Goal: Book appointment/travel/reservation

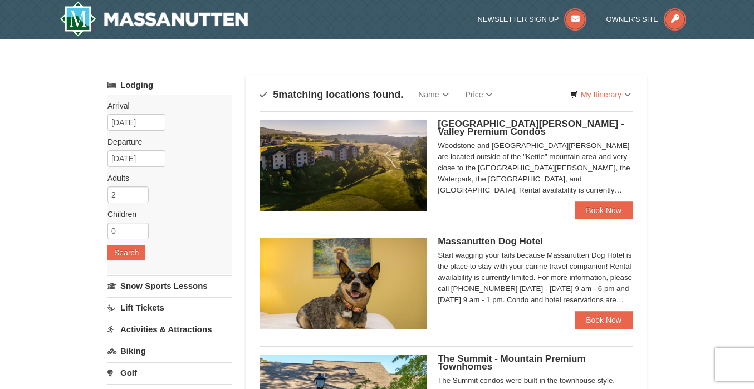
click at [694, 157] on div "× Categories Map List Filter My Itinerary Questions? [PHONE_NUMBER] Lodging Arr…" at bounding box center [377, 384] width 754 height 691
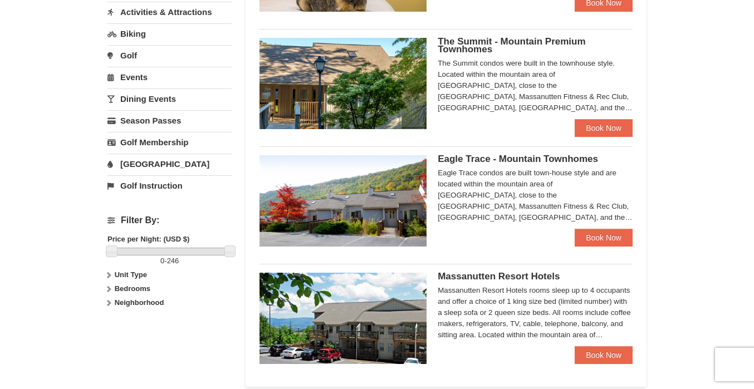
scroll to position [310, 0]
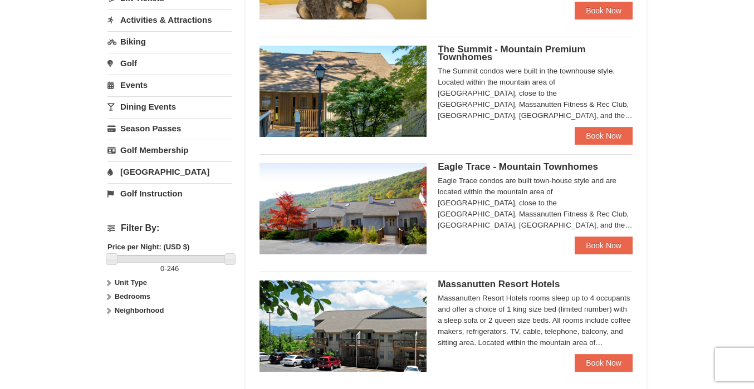
click at [116, 227] on h4 "Filter By:" at bounding box center [170, 228] width 124 height 10
click at [114, 227] on h4 "Filter By:" at bounding box center [170, 228] width 124 height 10
click at [130, 285] on strong "Unit Type" at bounding box center [131, 283] width 32 height 8
click at [129, 292] on label "Bedrooms" at bounding box center [170, 296] width 124 height 11
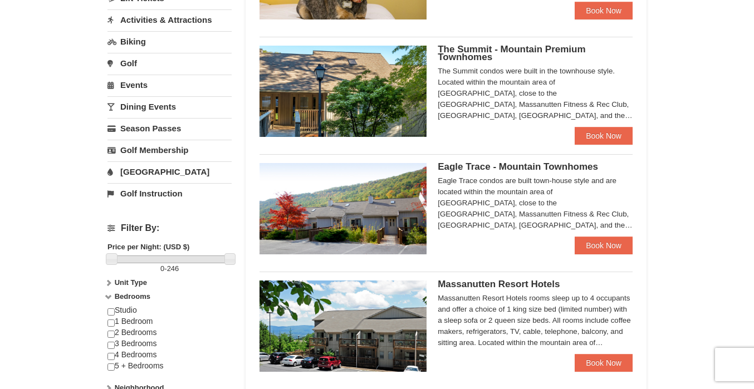
click at [129, 295] on strong "Bedrooms" at bounding box center [133, 296] width 36 height 8
click at [133, 310] on strong "Neighborhood" at bounding box center [140, 310] width 50 height 8
click at [134, 310] on strong "Neighborhood" at bounding box center [140, 310] width 50 height 8
click at [133, 300] on strong "Bedrooms" at bounding box center [133, 296] width 36 height 8
click at [110, 320] on input "checkbox" at bounding box center [111, 323] width 7 height 7
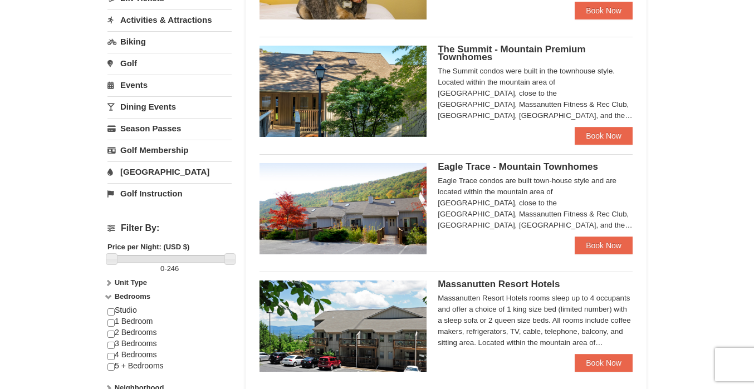
checkbox input "true"
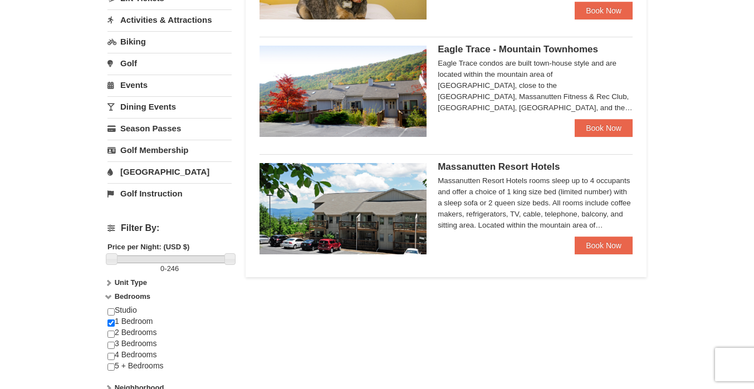
click at [79, 325] on div "× Categories Map List Filter My Itinerary Questions? [PHONE_NUMBER] Lodging Arr…" at bounding box center [377, 85] width 754 height 712
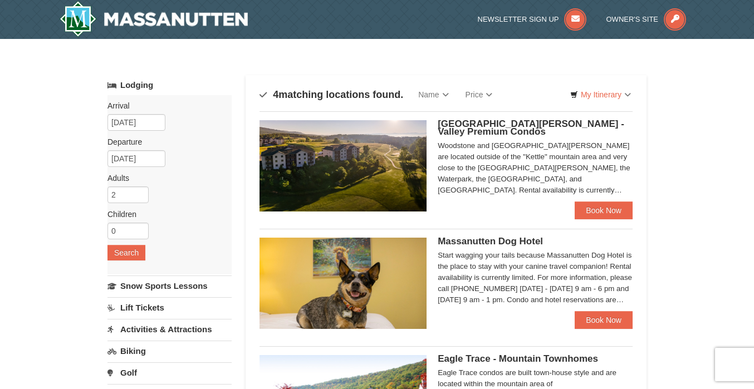
scroll to position [-1, 0]
click at [613, 328] on link "Book Now" at bounding box center [604, 320] width 58 height 18
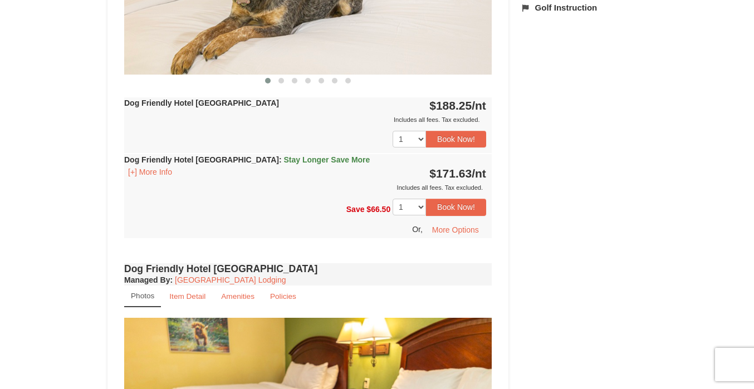
scroll to position [598, 0]
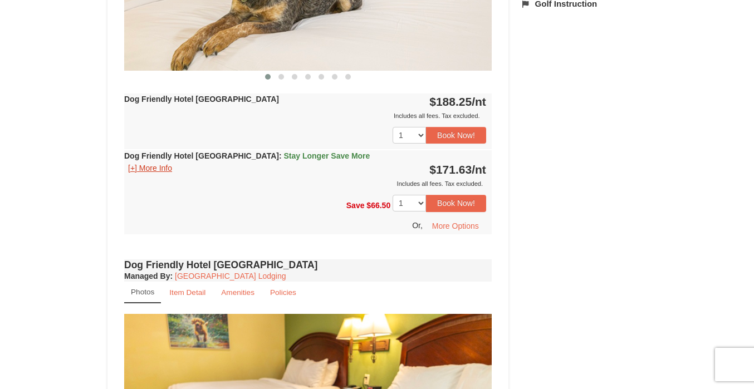
click at [140, 168] on button "[+] More Info" at bounding box center [150, 168] width 52 height 12
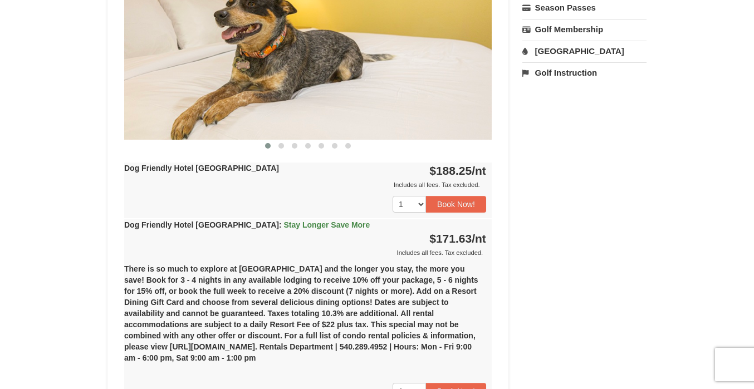
scroll to position [535, 0]
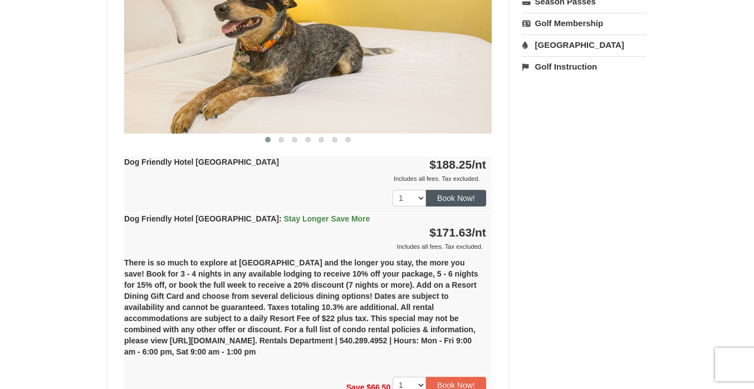
click at [449, 202] on button "Book Now!" at bounding box center [456, 198] width 60 height 17
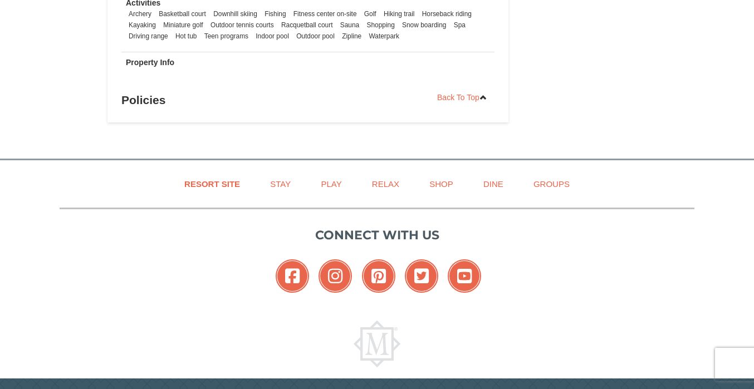
scroll to position [1510, 0]
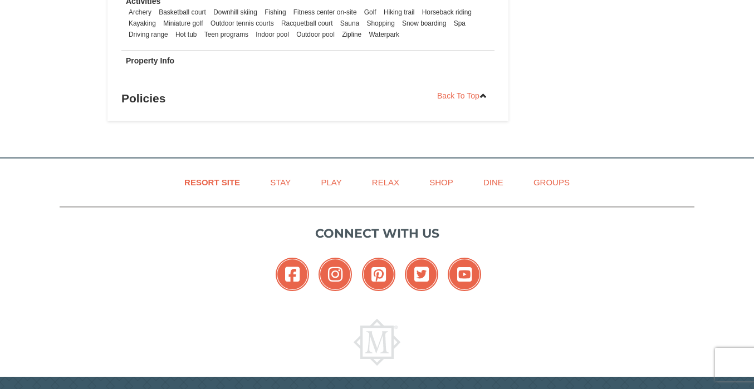
click at [154, 102] on h3 "Policies" at bounding box center [307, 98] width 373 height 22
click at [460, 92] on link "Back To Top" at bounding box center [462, 95] width 65 height 17
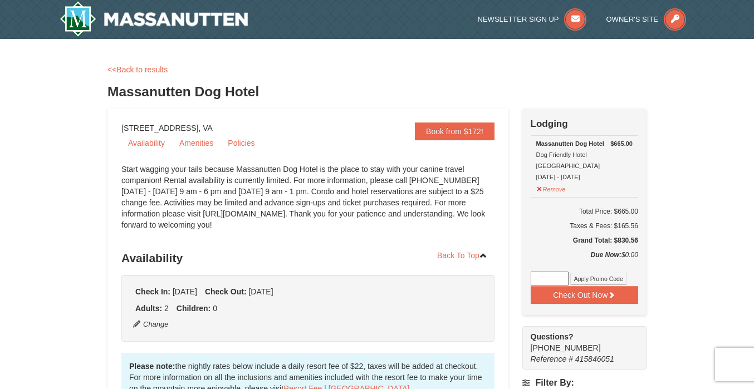
scroll to position [0, 0]
click at [234, 146] on link "Policies" at bounding box center [241, 143] width 40 height 17
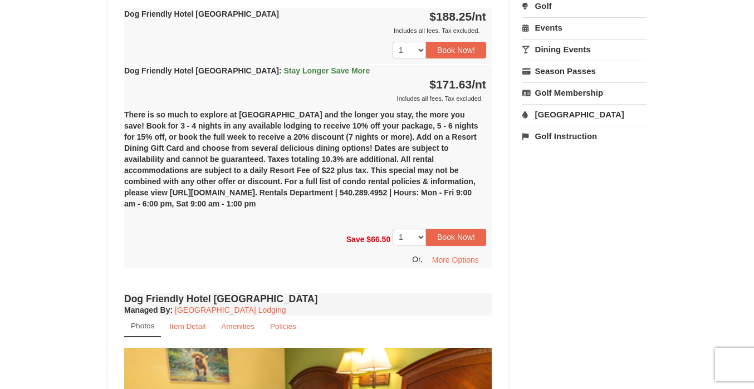
scroll to position [1545, 0]
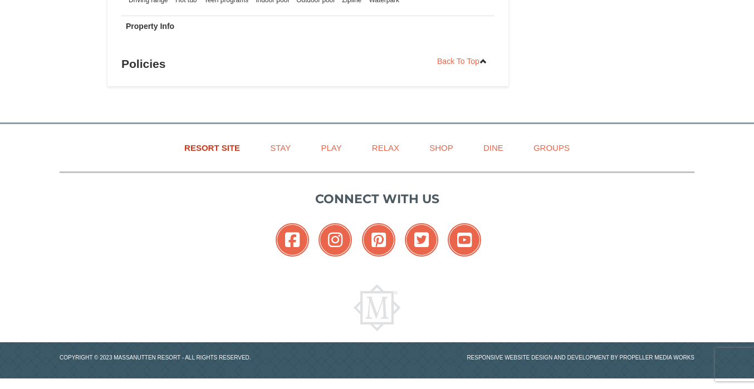
click at [203, 135] on link "Resort Site" at bounding box center [212, 147] width 84 height 25
